Goal: Task Accomplishment & Management: Use online tool/utility

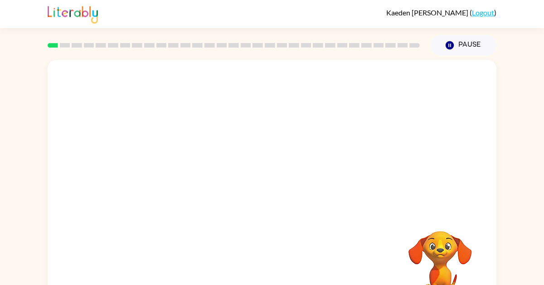
scroll to position [34, 0]
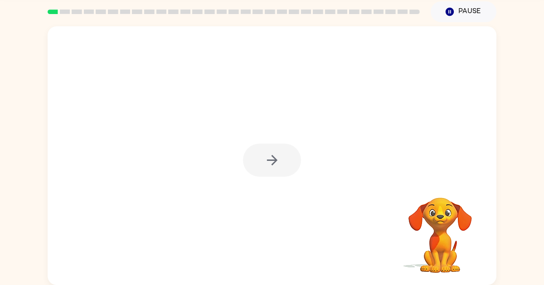
click at [262, 164] on div at bounding box center [272, 160] width 58 height 33
click at [269, 161] on div at bounding box center [272, 160] width 58 height 33
click at [293, 162] on div at bounding box center [272, 160] width 58 height 33
click at [260, 165] on button "button" at bounding box center [272, 160] width 58 height 33
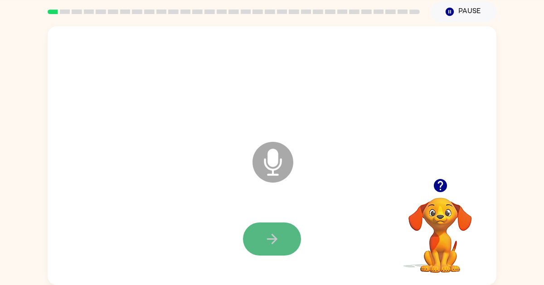
click at [279, 238] on icon "button" at bounding box center [272, 239] width 16 height 16
click at [282, 174] on icon at bounding box center [273, 162] width 41 height 41
click at [287, 225] on button "button" at bounding box center [272, 239] width 58 height 33
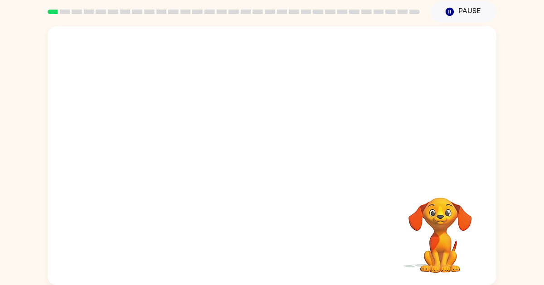
click at [439, 230] on video "Your browser must support playing .mp4 files to use Literably. Please try using…" at bounding box center [440, 229] width 91 height 91
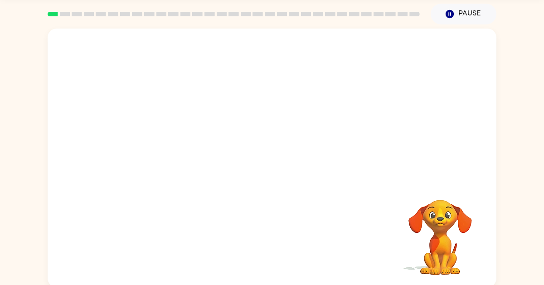
scroll to position [5, 0]
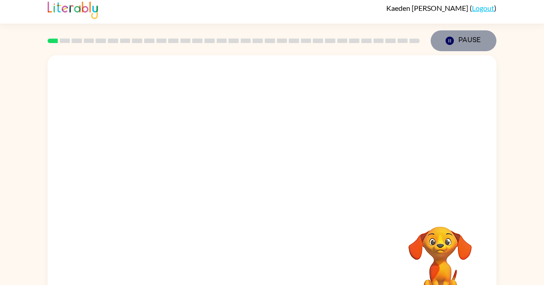
click at [467, 45] on button "Pause Pause" at bounding box center [464, 40] width 66 height 21
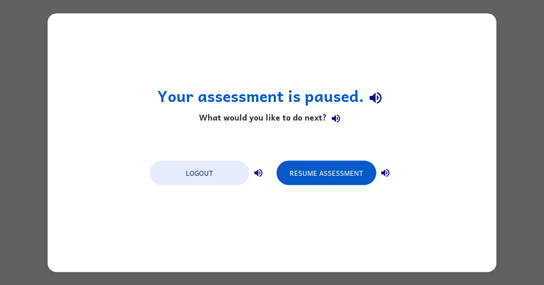
scroll to position [0, 0]
click at [467, 45] on div "Your assessment is paused. What would you like to do next? Logout Resume Assess…" at bounding box center [272, 142] width 449 height 259
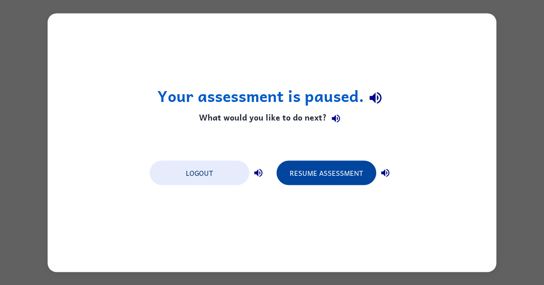
click at [291, 163] on button "Resume Assessment" at bounding box center [327, 172] width 100 height 24
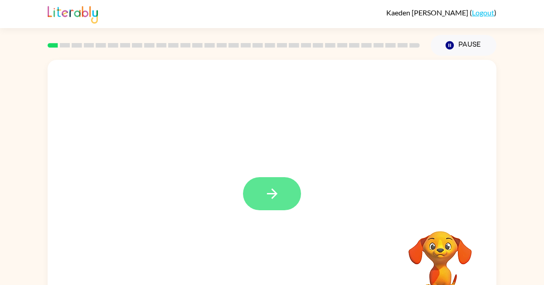
click at [253, 188] on button "button" at bounding box center [272, 193] width 58 height 33
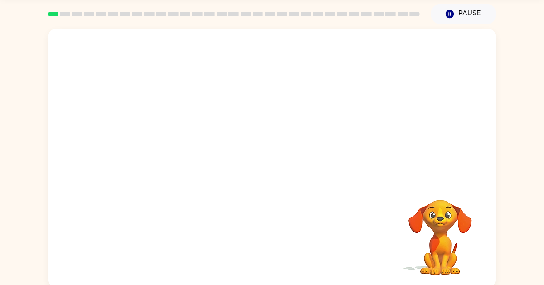
scroll to position [34, 0]
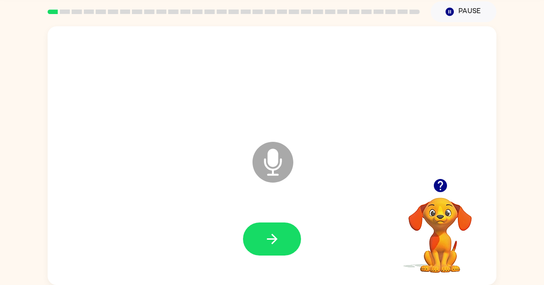
click at [271, 160] on icon "Microphone The Microphone is here when it is your turn to talk" at bounding box center [318, 174] width 136 height 68
click at [291, 232] on button "button" at bounding box center [272, 239] width 58 height 33
click at [282, 230] on button "button" at bounding box center [272, 239] width 58 height 33
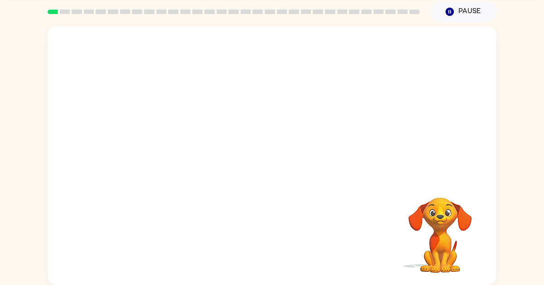
scroll to position [0, 0]
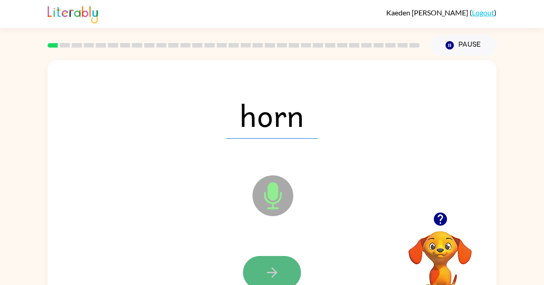
click at [286, 257] on button "button" at bounding box center [272, 272] width 58 height 33
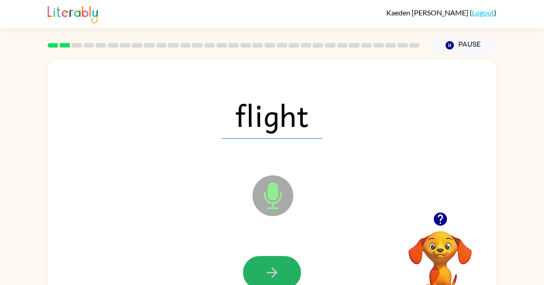
click at [286, 257] on button "button" at bounding box center [272, 272] width 58 height 33
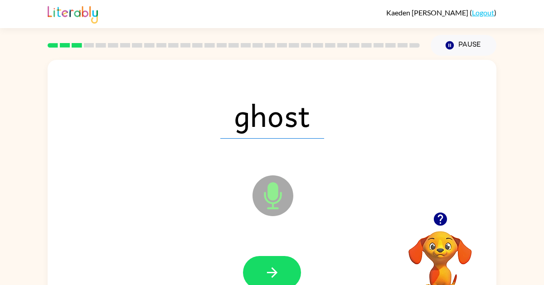
click at [286, 257] on button "button" at bounding box center [272, 272] width 58 height 33
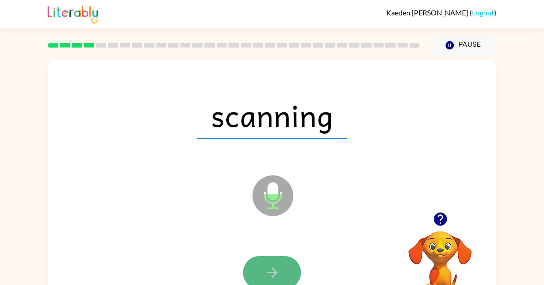
click at [286, 257] on button "button" at bounding box center [272, 272] width 58 height 33
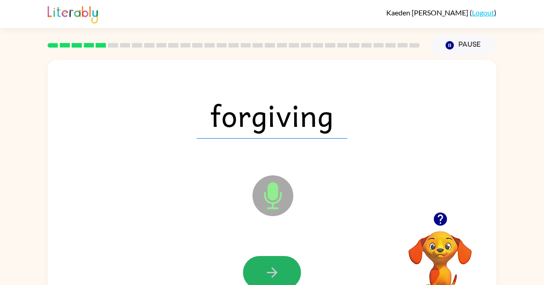
click at [286, 257] on button "button" at bounding box center [272, 272] width 58 height 33
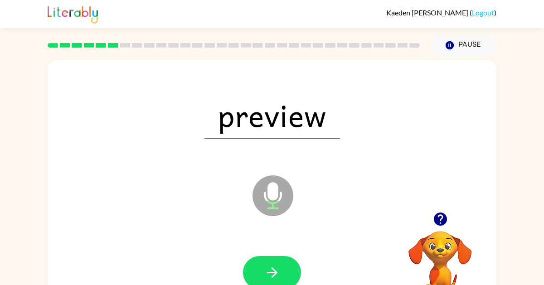
click at [286, 257] on button "button" at bounding box center [272, 272] width 58 height 33
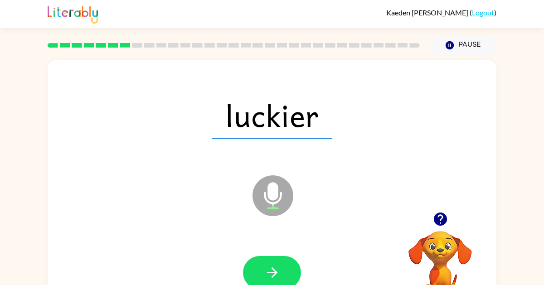
click at [286, 257] on button "button" at bounding box center [272, 272] width 58 height 33
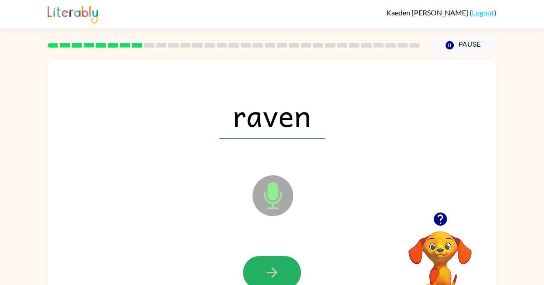
click at [286, 257] on button "button" at bounding box center [272, 272] width 58 height 33
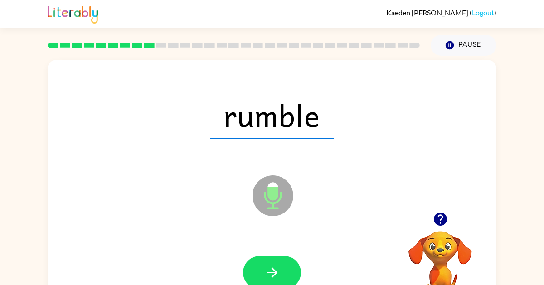
click at [286, 257] on button "button" at bounding box center [272, 272] width 58 height 33
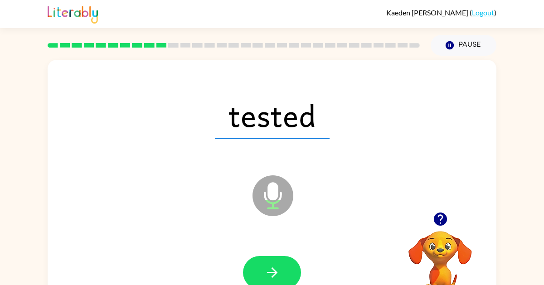
click at [286, 257] on button "button" at bounding box center [272, 272] width 58 height 33
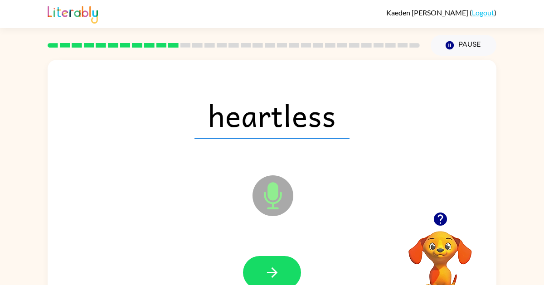
click at [286, 257] on button "button" at bounding box center [272, 272] width 58 height 33
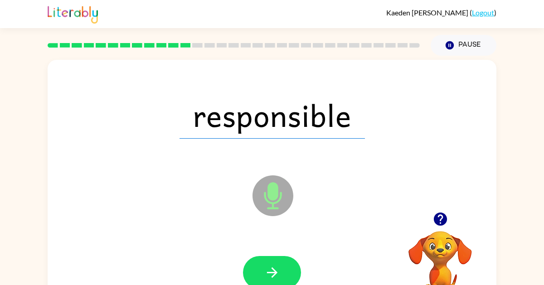
click at [286, 257] on button "button" at bounding box center [272, 272] width 58 height 33
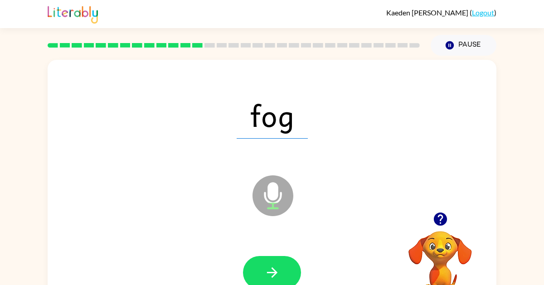
click at [286, 257] on button "button" at bounding box center [272, 272] width 58 height 33
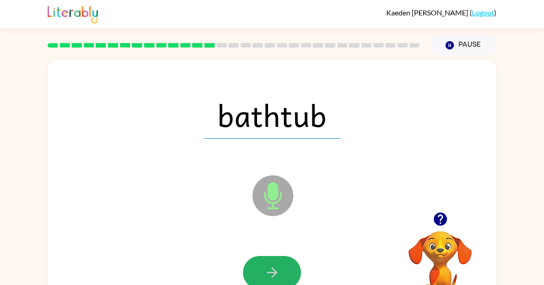
click at [286, 257] on button "button" at bounding box center [272, 272] width 58 height 33
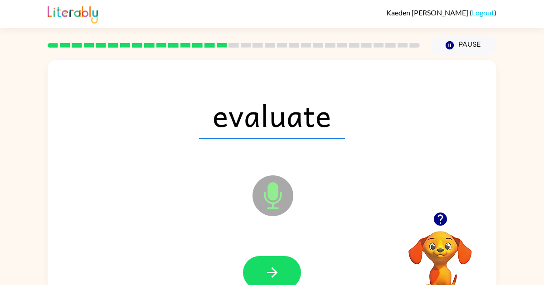
click at [286, 257] on button "button" at bounding box center [272, 272] width 58 height 33
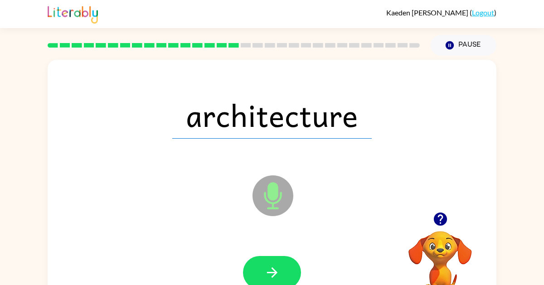
click at [286, 257] on button "button" at bounding box center [272, 272] width 58 height 33
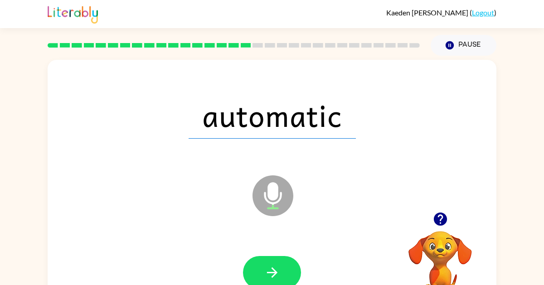
click at [286, 257] on button "button" at bounding box center [272, 272] width 58 height 33
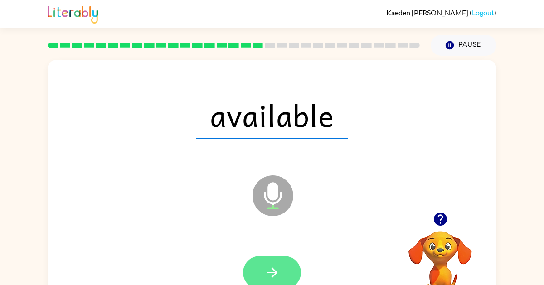
click at [293, 265] on button "button" at bounding box center [272, 272] width 58 height 33
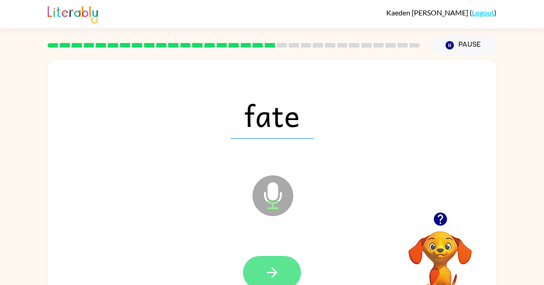
click at [283, 262] on button "button" at bounding box center [272, 272] width 58 height 33
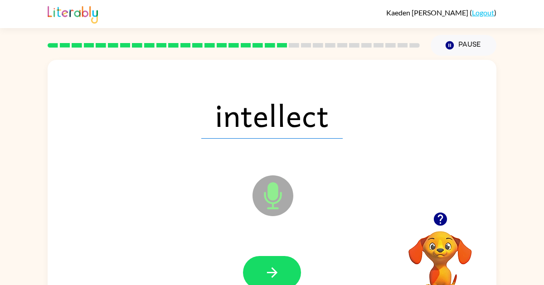
click at [283, 262] on button "button" at bounding box center [272, 272] width 58 height 33
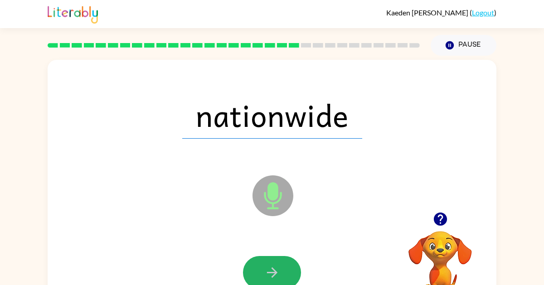
click at [283, 262] on button "button" at bounding box center [272, 272] width 58 height 33
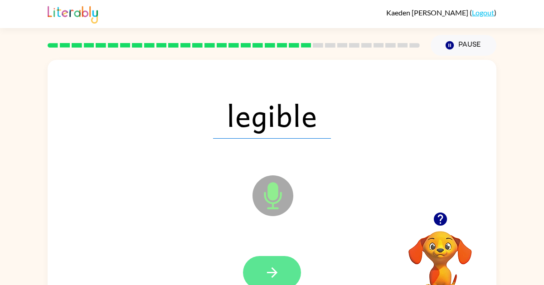
click at [281, 276] on button "button" at bounding box center [272, 272] width 58 height 33
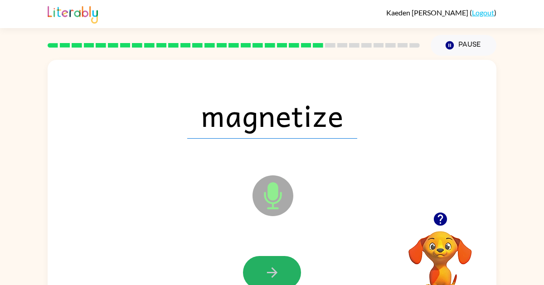
click at [281, 276] on button "button" at bounding box center [272, 272] width 58 height 33
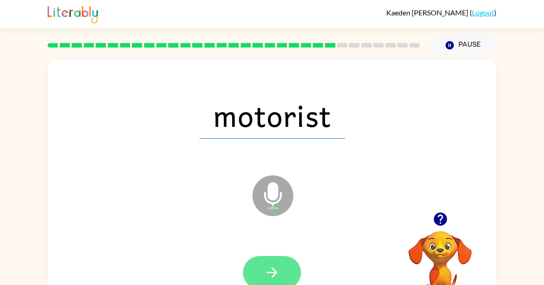
click at [289, 263] on button "button" at bounding box center [272, 272] width 58 height 33
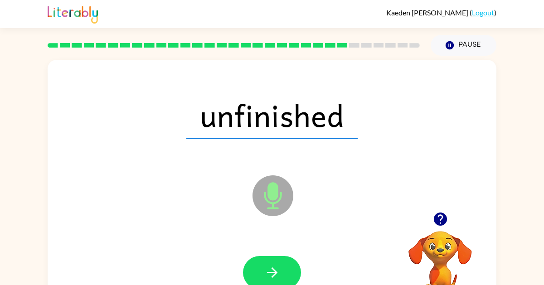
click at [289, 263] on button "button" at bounding box center [272, 272] width 58 height 33
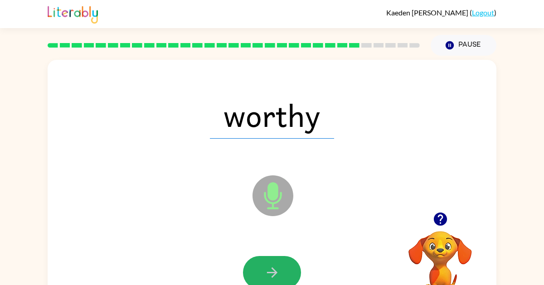
click at [289, 263] on button "button" at bounding box center [272, 272] width 58 height 33
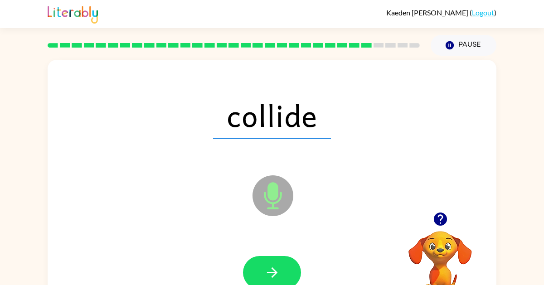
click at [289, 263] on button "button" at bounding box center [272, 272] width 58 height 33
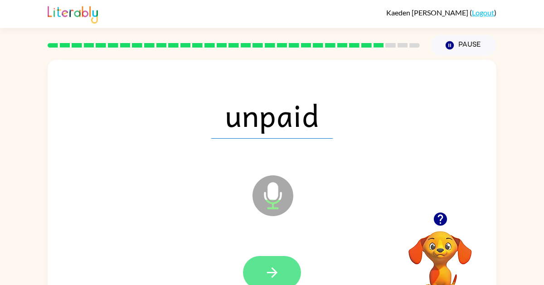
click at [283, 272] on button "button" at bounding box center [272, 272] width 58 height 33
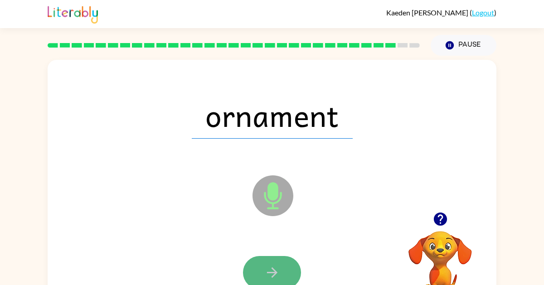
click at [270, 271] on icon "button" at bounding box center [272, 273] width 16 height 16
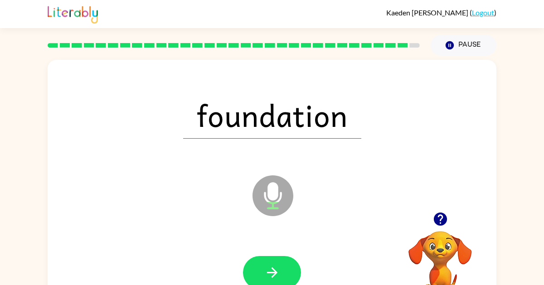
click at [270, 271] on icon "button" at bounding box center [272, 273] width 16 height 16
